Goal: Information Seeking & Learning: Check status

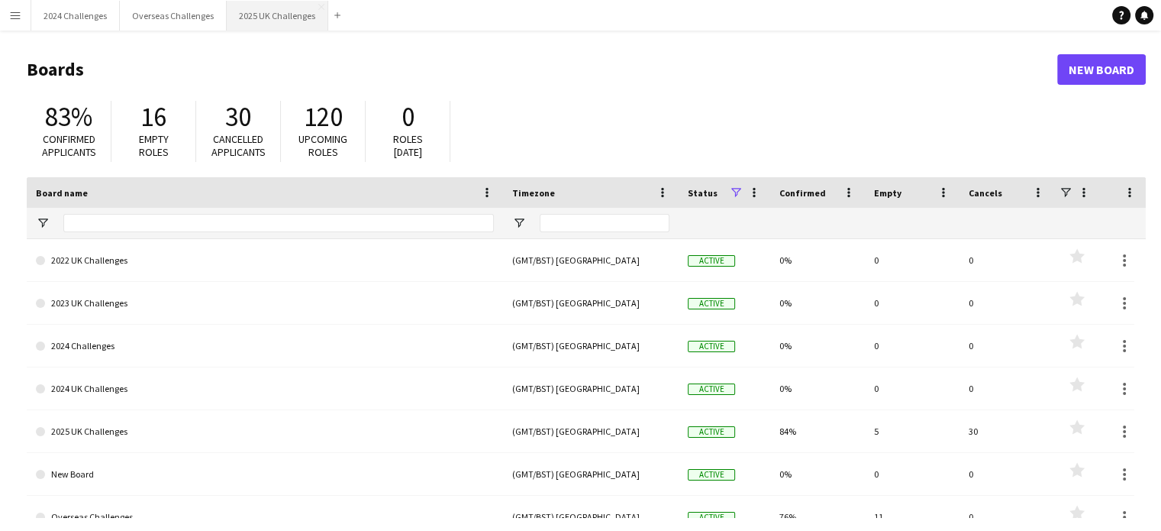
click at [263, 8] on button "2025 UK Challenges Close" at bounding box center [278, 16] width 102 height 30
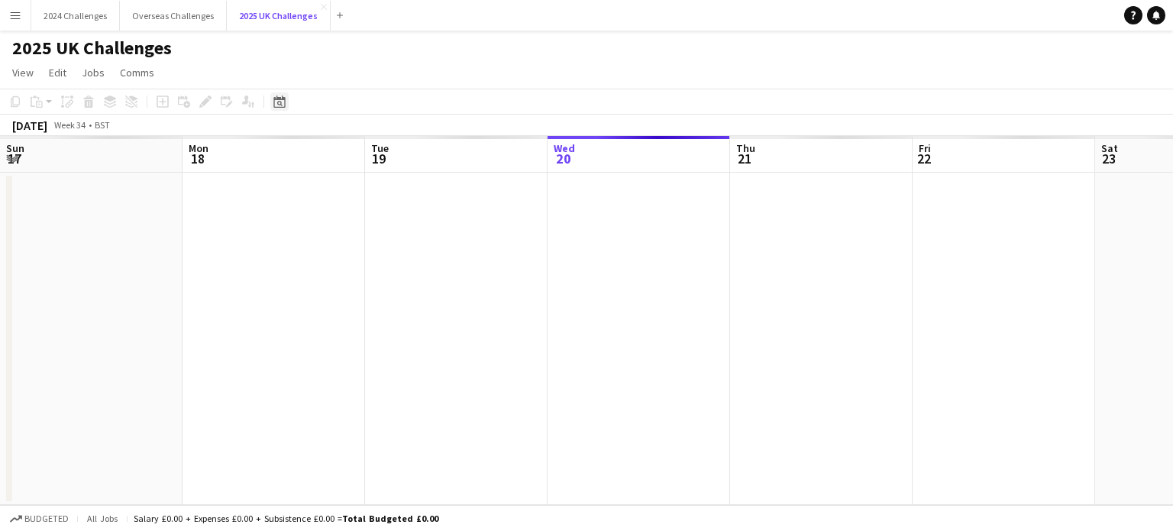
scroll to position [0, 365]
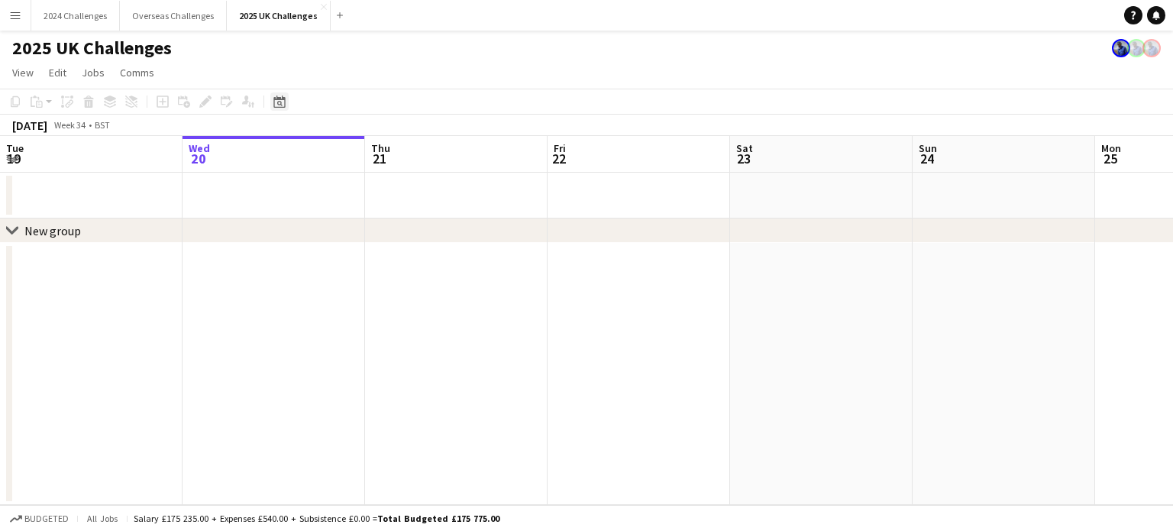
click at [280, 95] on icon "Date picker" at bounding box center [279, 101] width 12 height 12
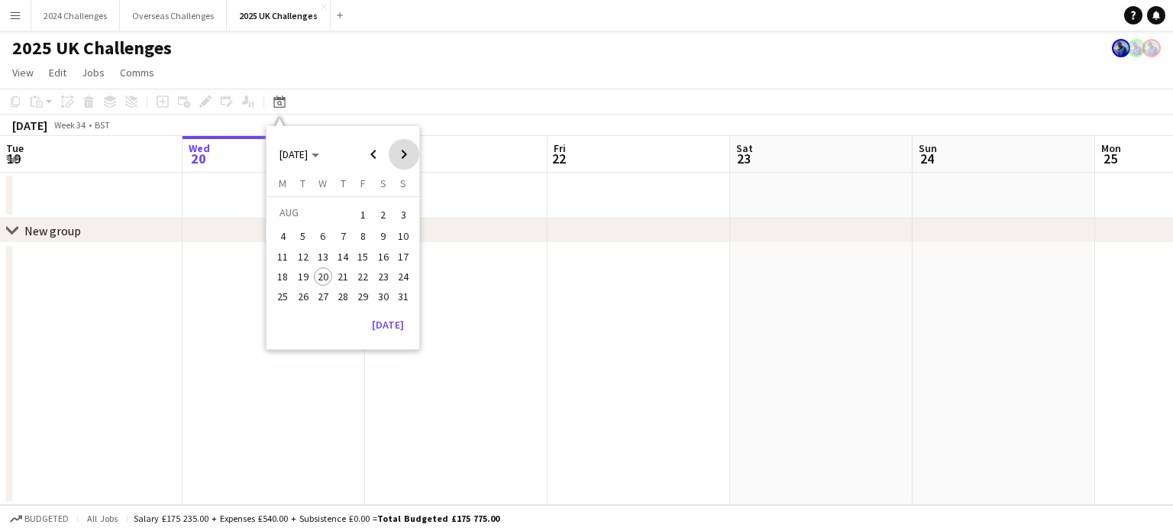
click at [411, 156] on span "Next month" at bounding box center [404, 154] width 31 height 31
click at [383, 293] on span "27" at bounding box center [383, 292] width 18 height 18
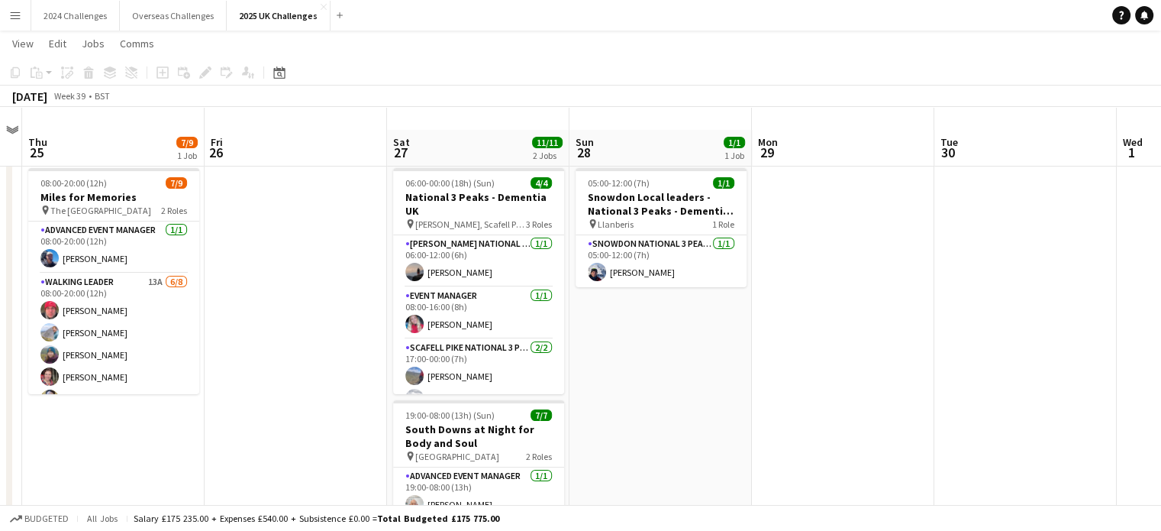
scroll to position [0, 0]
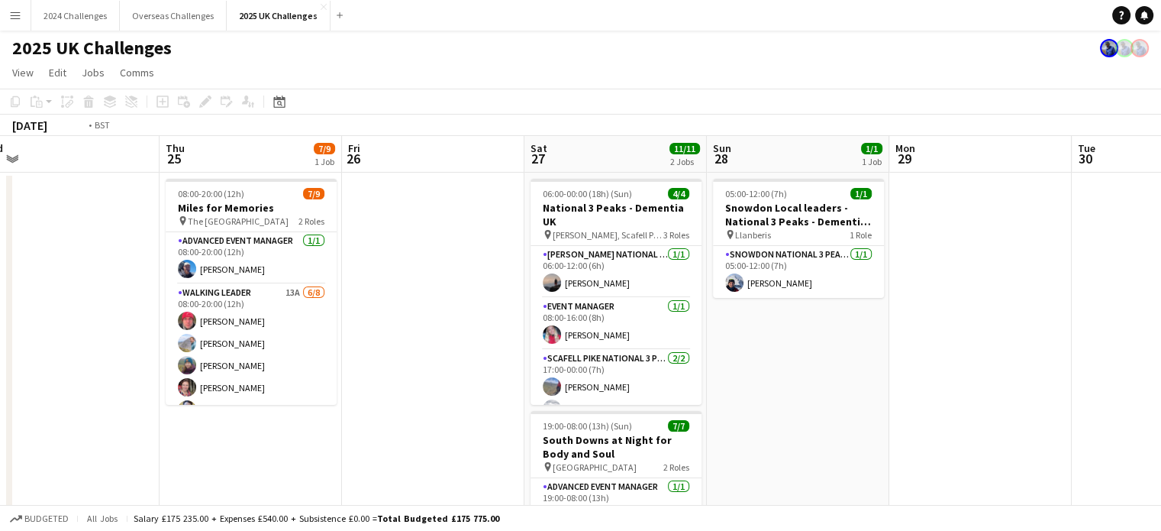
drag, startPoint x: 240, startPoint y: 250, endPoint x: 924, endPoint y: 263, distance: 684.2
click at [924, 263] on app-calendar-viewport "Mon 22 Tue 23 Wed 24 Thu 25 7/9 1 Job Fri 26 Sat 27 11/11 2 Jobs Sun 28 1/1 1 J…" at bounding box center [580, 437] width 1161 height 602
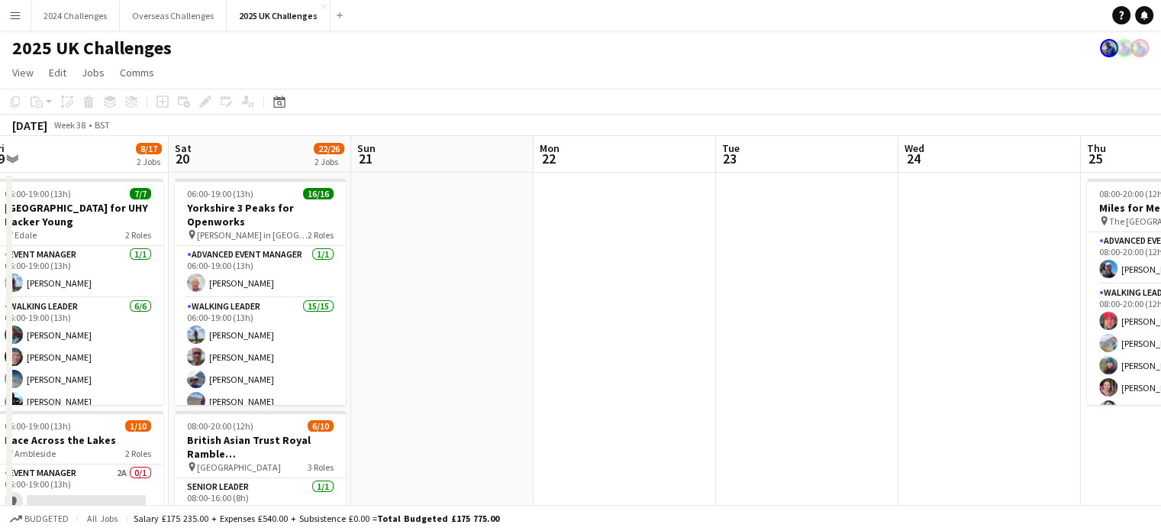
drag, startPoint x: 378, startPoint y: 308, endPoint x: 724, endPoint y: 317, distance: 346.0
click at [724, 317] on app-calendar-viewport "Wed 17 Thu 18 Fri 19 8/17 2 Jobs Sat 20 22/26 2 Jobs Sun 21 Mon 22 Tue 23 Wed 2…" at bounding box center [580, 437] width 1161 height 602
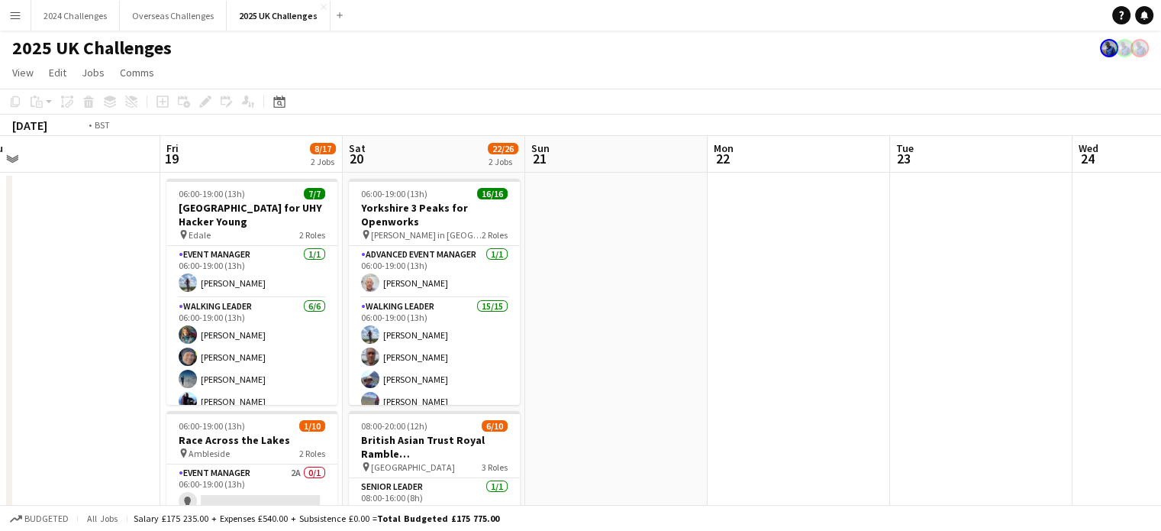
drag, startPoint x: 308, startPoint y: 305, endPoint x: 1021, endPoint y: 317, distance: 713.9
click at [1022, 317] on app-calendar-viewport "Tue 16 Wed 17 Thu 18 Fri 19 8/17 2 Jobs Sat 20 22/26 2 Jobs Sun 21 Mon 22 Tue 2…" at bounding box center [580, 437] width 1161 height 602
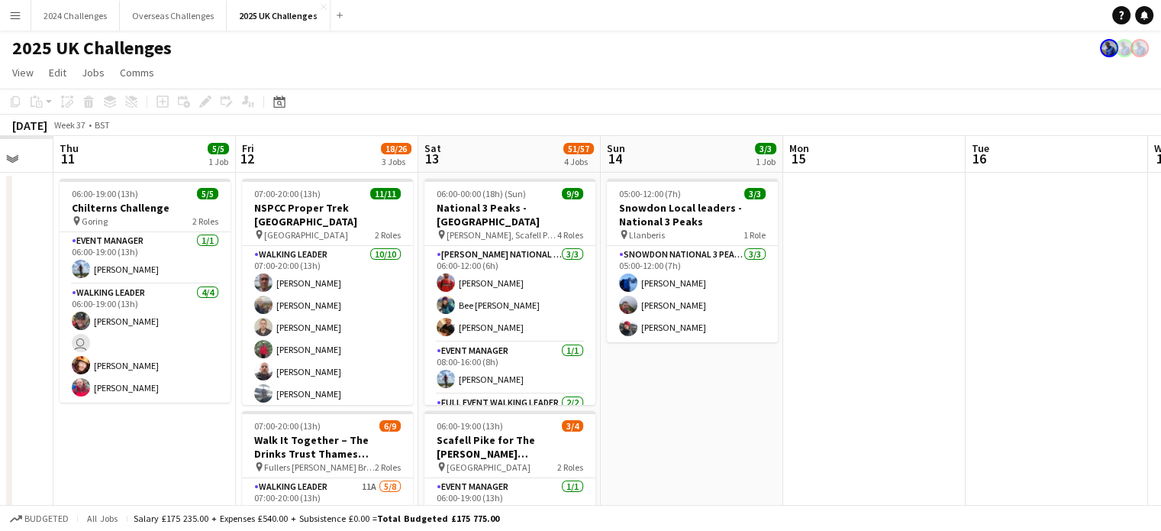
drag, startPoint x: 302, startPoint y: 312, endPoint x: 923, endPoint y: 292, distance: 621.0
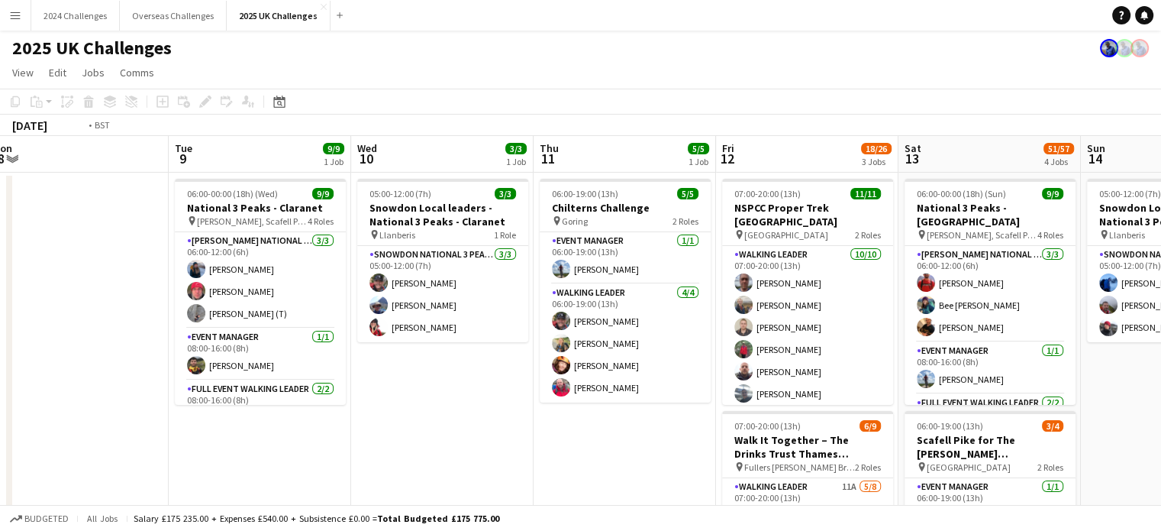
scroll to position [0, 375]
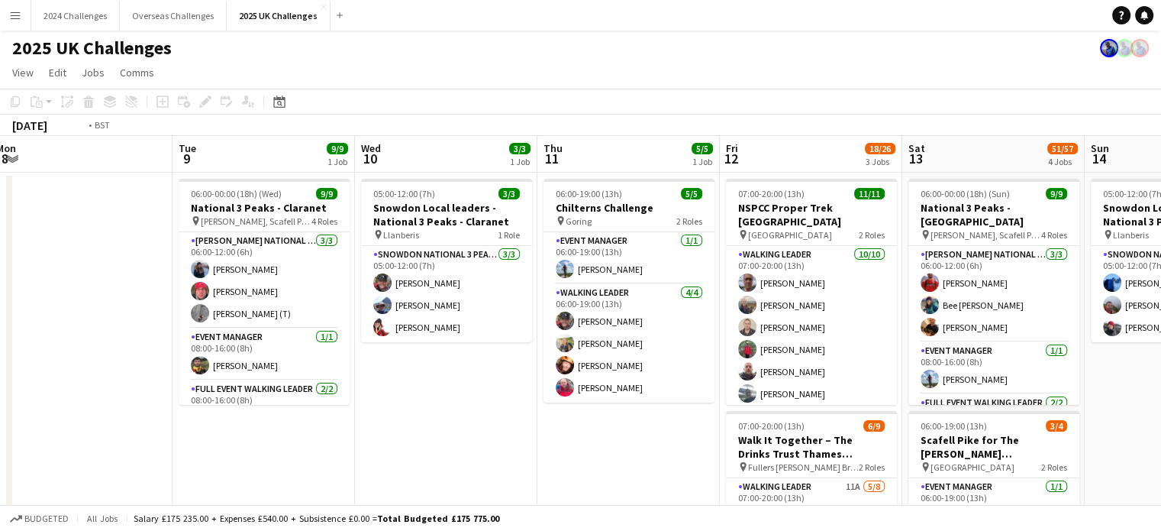
drag, startPoint x: 263, startPoint y: 311, endPoint x: 929, endPoint y: 305, distance: 666.5
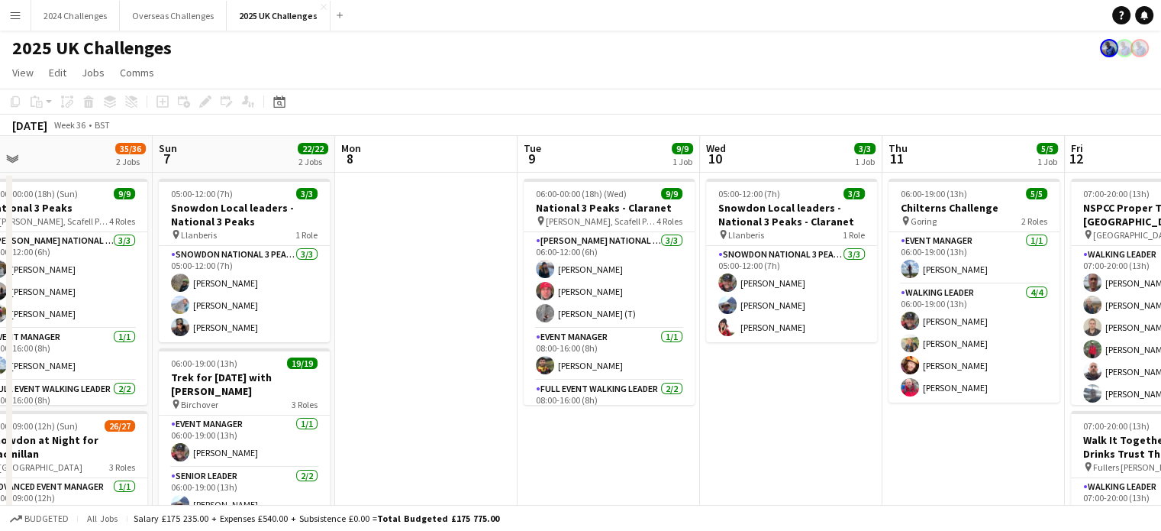
scroll to position [0, 466]
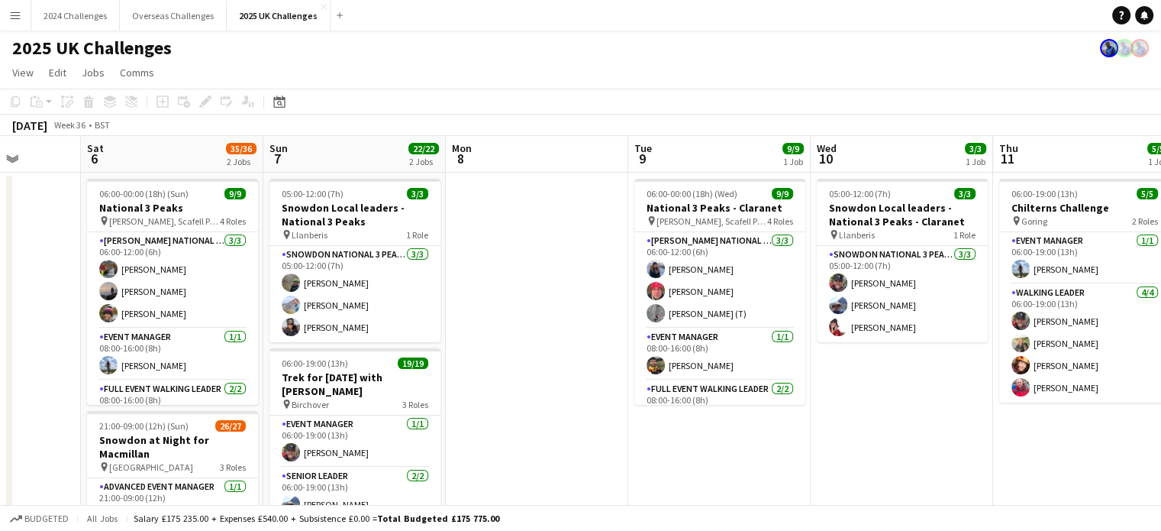
drag, startPoint x: 641, startPoint y: 424, endPoint x: 914, endPoint y: 420, distance: 273.3
